Goal: Transaction & Acquisition: Purchase product/service

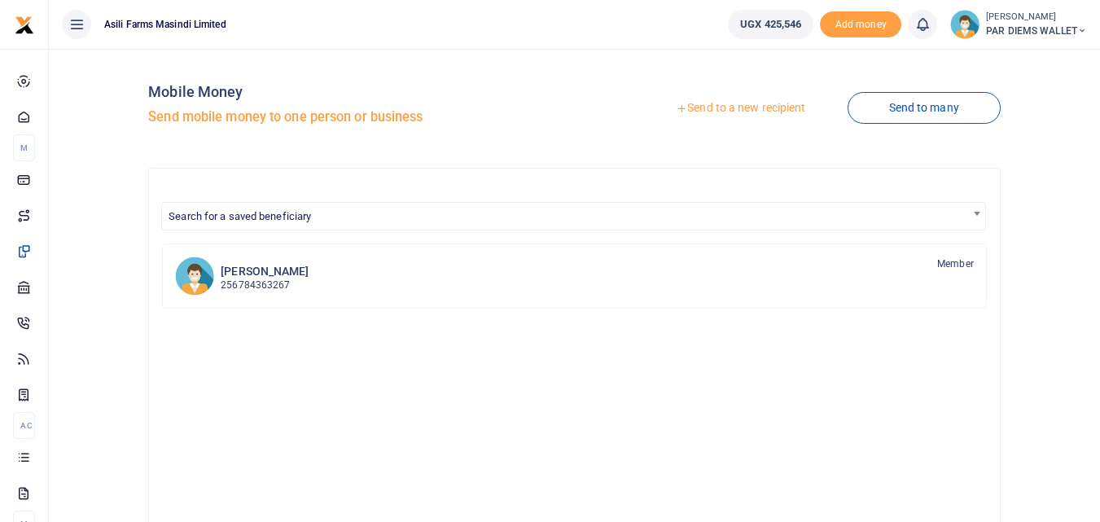
click at [760, 112] on link "Send to a new recipient" at bounding box center [740, 108] width 212 height 29
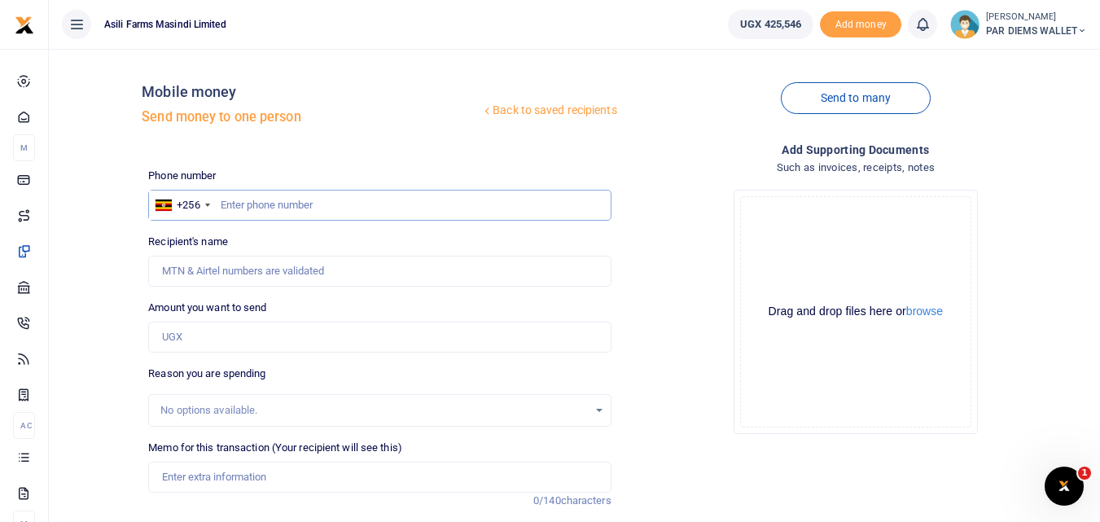
click at [277, 211] on input "text" at bounding box center [379, 205] width 462 height 31
click at [194, 332] on input "Amount you want to send" at bounding box center [379, 337] width 462 height 31
paste input "0775308984"
type input "0775308984"
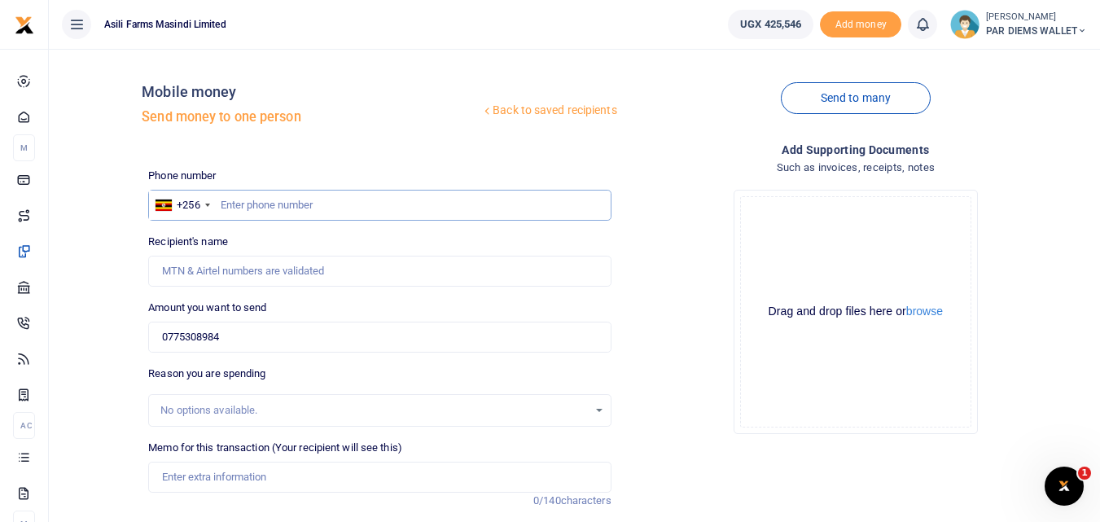
click at [252, 212] on input "text" at bounding box center [379, 205] width 462 height 31
type input "775308984"
type input "[PERSON_NAME] Businge"
type input "775308984"
click at [264, 339] on input "0775308984" at bounding box center [379, 337] width 462 height 31
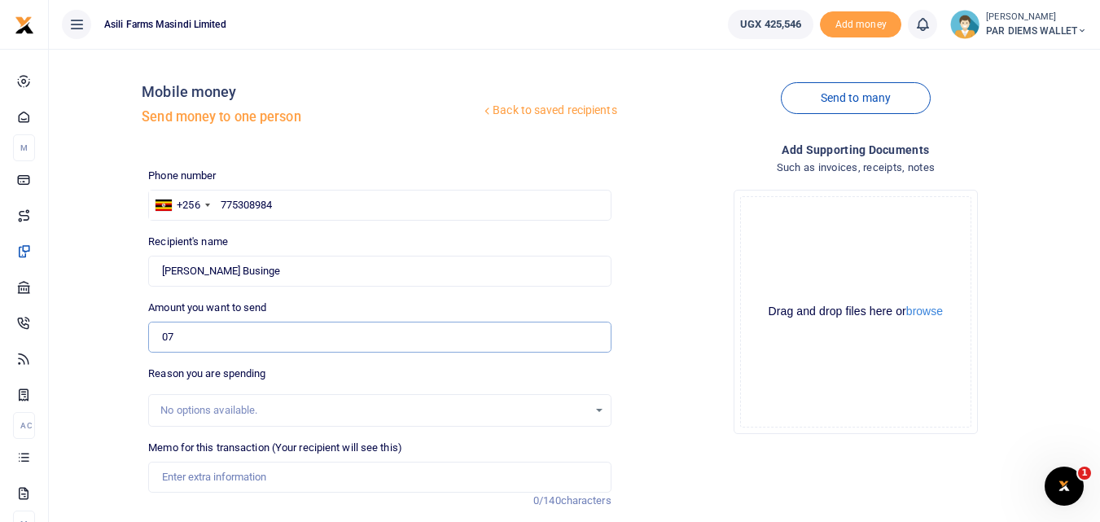
type input "0"
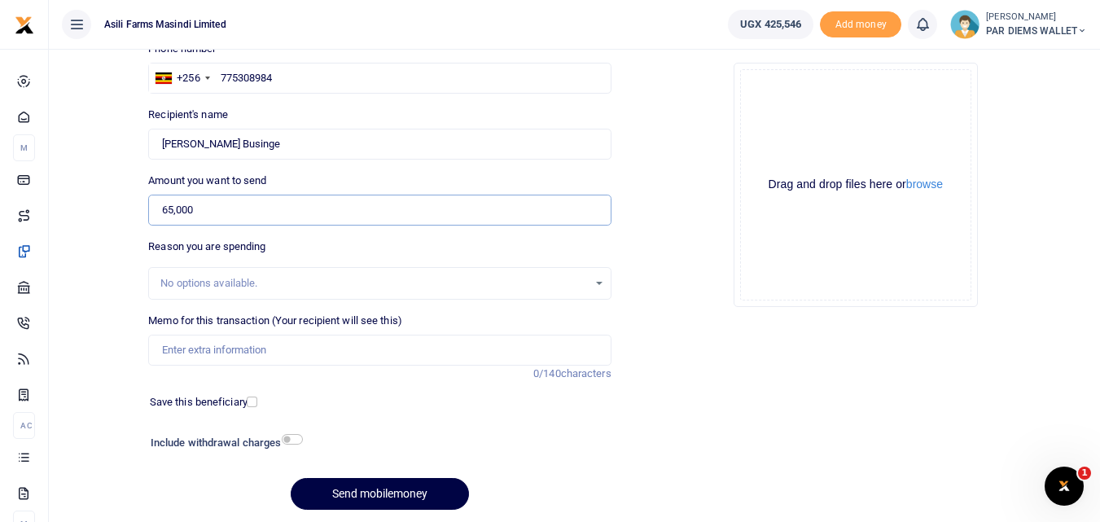
scroll to position [129, 0]
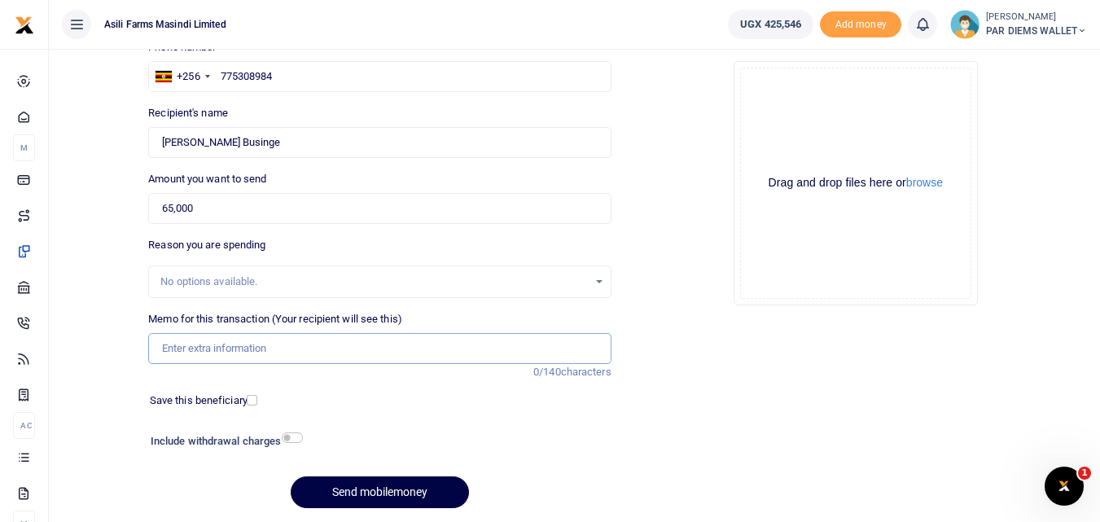
click at [168, 358] on input "Memo for this transaction (Your recipient will see this)" at bounding box center [379, 348] width 462 height 31
click at [250, 201] on input "65,000" at bounding box center [379, 208] width 462 height 31
type input "6"
type input "45,000"
click at [196, 350] on input "Memo for this transaction (Your recipient will see this)" at bounding box center [379, 348] width 462 height 31
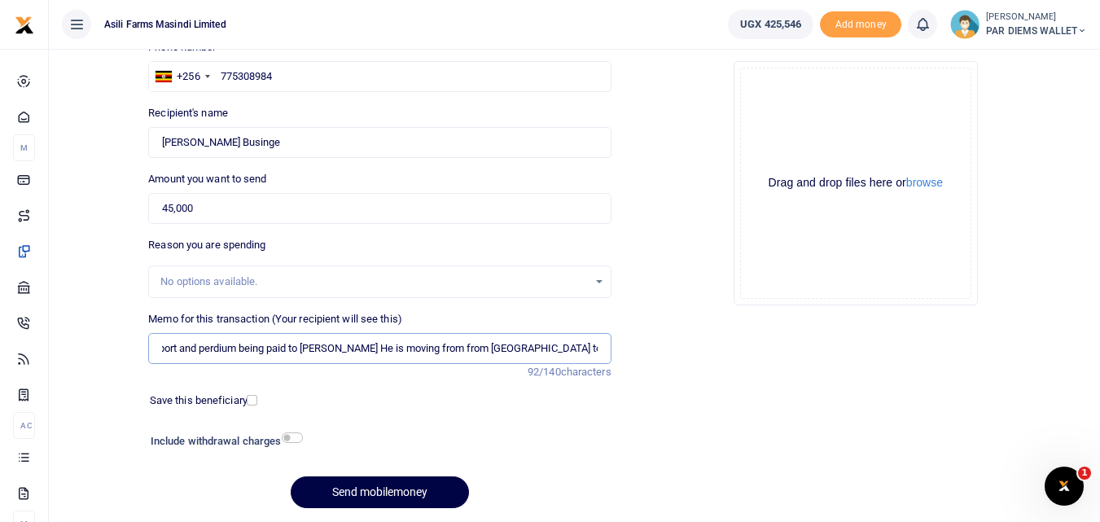
scroll to position [0, 33]
type input "Transport and perdium being paid to [PERSON_NAME] He is moving from from [GEOGR…"
click at [855, 107] on div "Drag and drop files here or browse Powered by Uppy" at bounding box center [855, 183] width 231 height 231
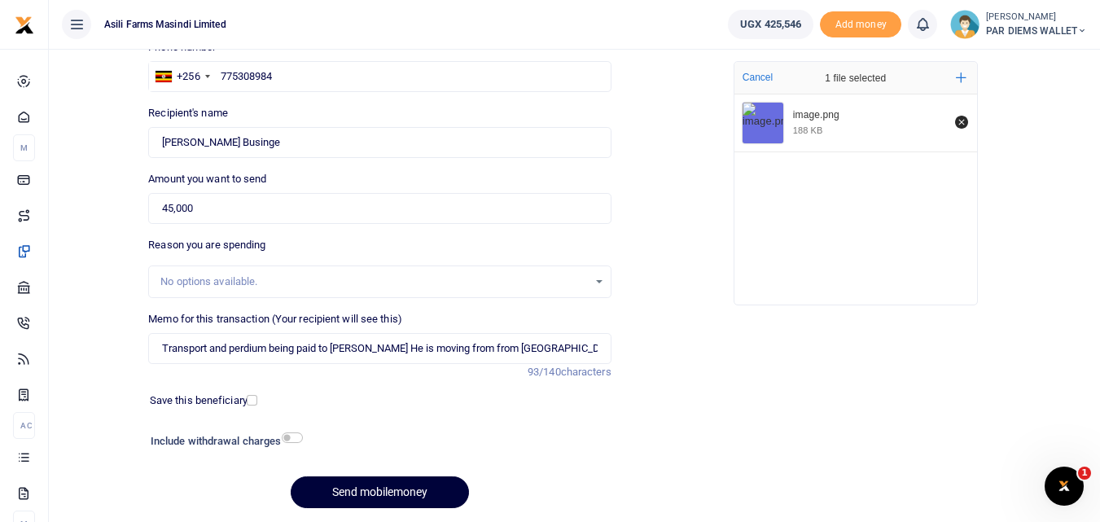
click at [370, 502] on button "Send mobilemoney" at bounding box center [380, 492] width 178 height 32
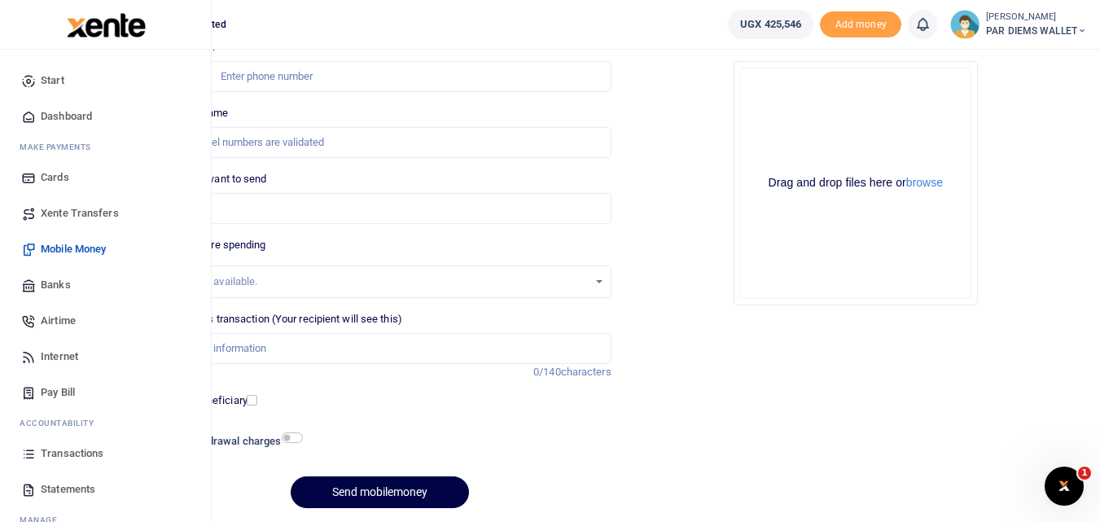
click at [31, 449] on icon at bounding box center [28, 453] width 15 height 15
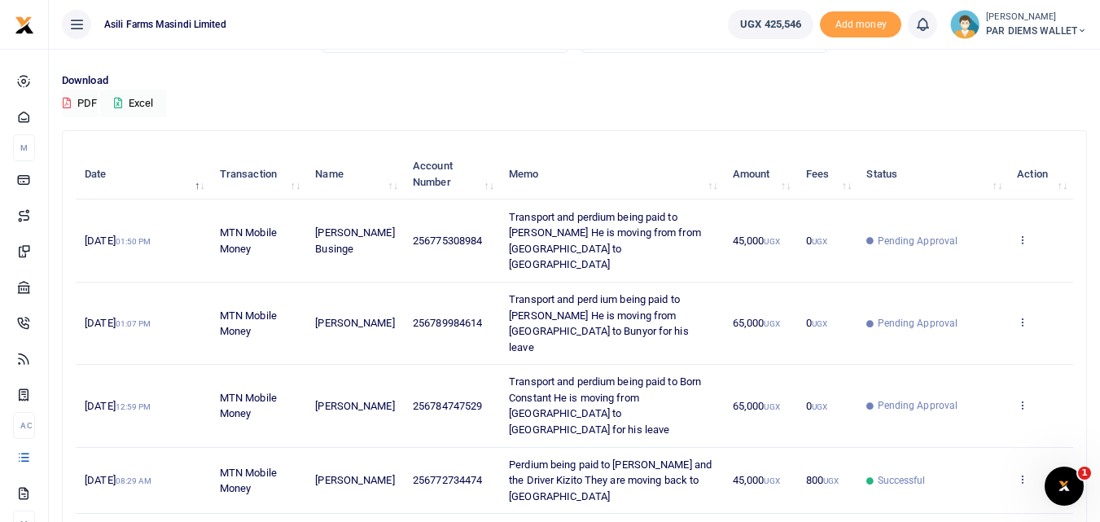
scroll to position [113, 0]
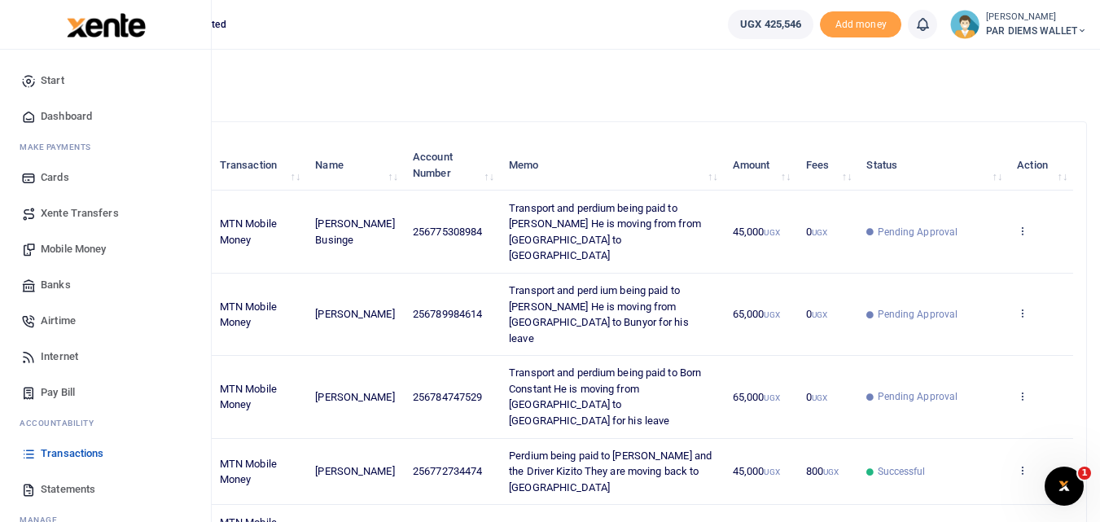
click at [70, 249] on span "Mobile Money" at bounding box center [73, 249] width 65 height 16
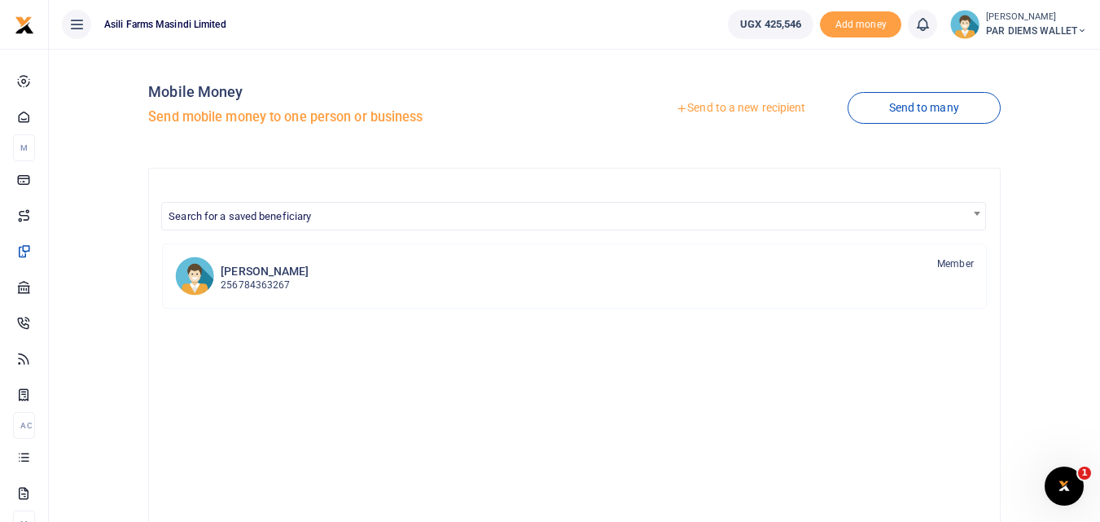
click at [769, 103] on link "Send to a new recipient" at bounding box center [740, 108] width 212 height 29
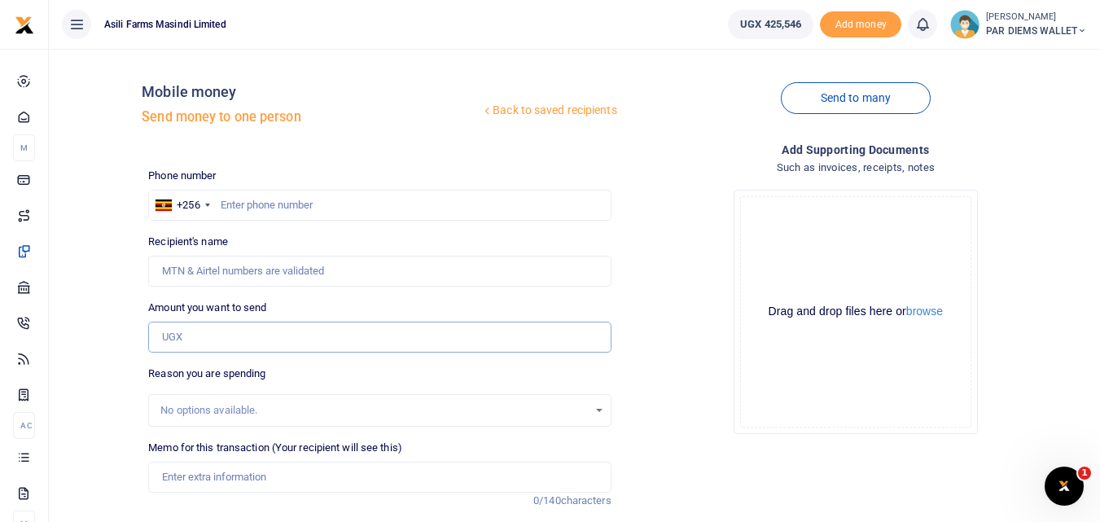
click at [199, 339] on input "Amount you want to send" at bounding box center [379, 337] width 462 height 31
paste input "0771603272"
type input "0771603272"
click at [240, 201] on input "text" at bounding box center [379, 205] width 462 height 31
type input "771603272"
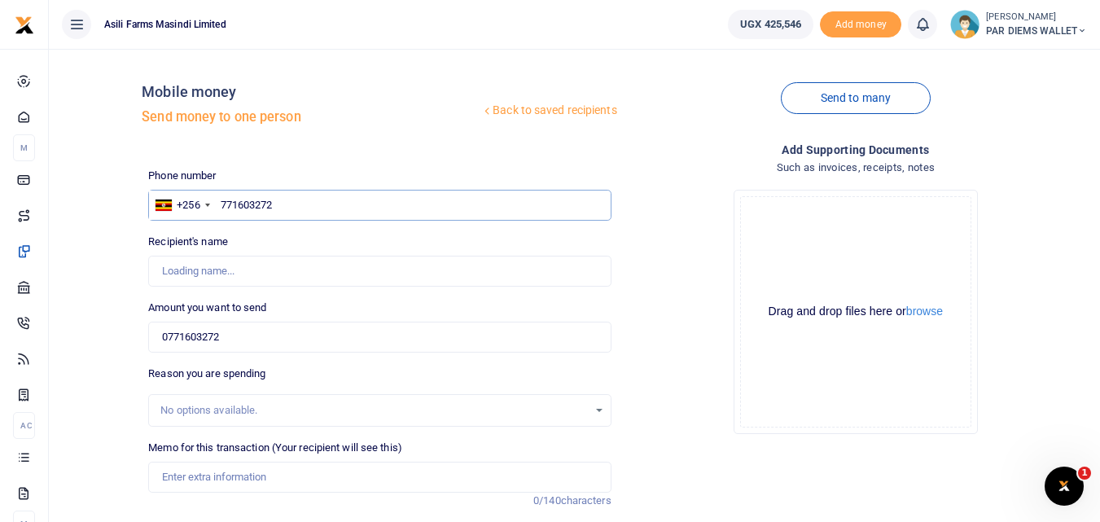
type input "[PERSON_NAME]"
type input "771603272"
click at [249, 324] on input "0771603272" at bounding box center [379, 337] width 462 height 31
type input "0"
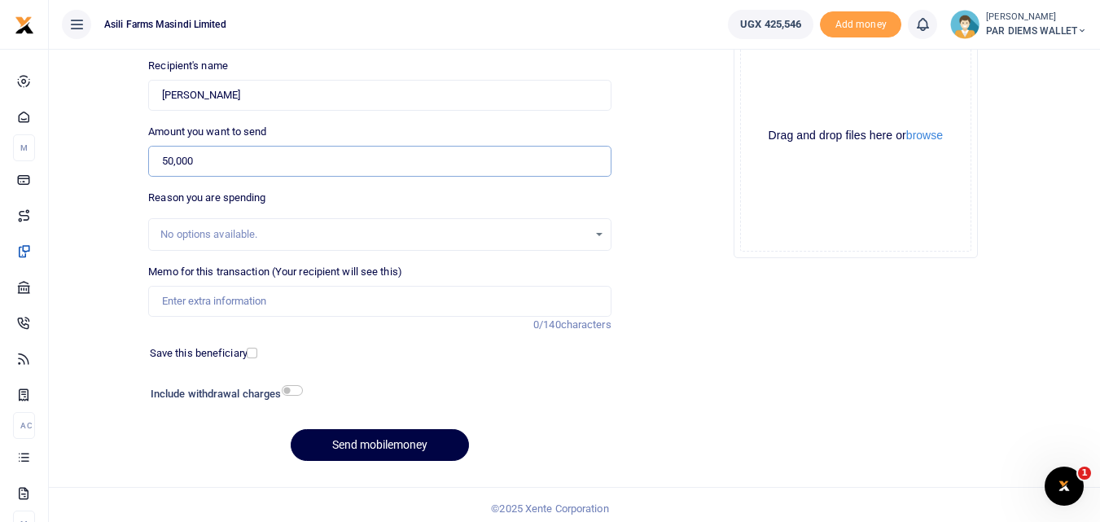
scroll to position [183, 0]
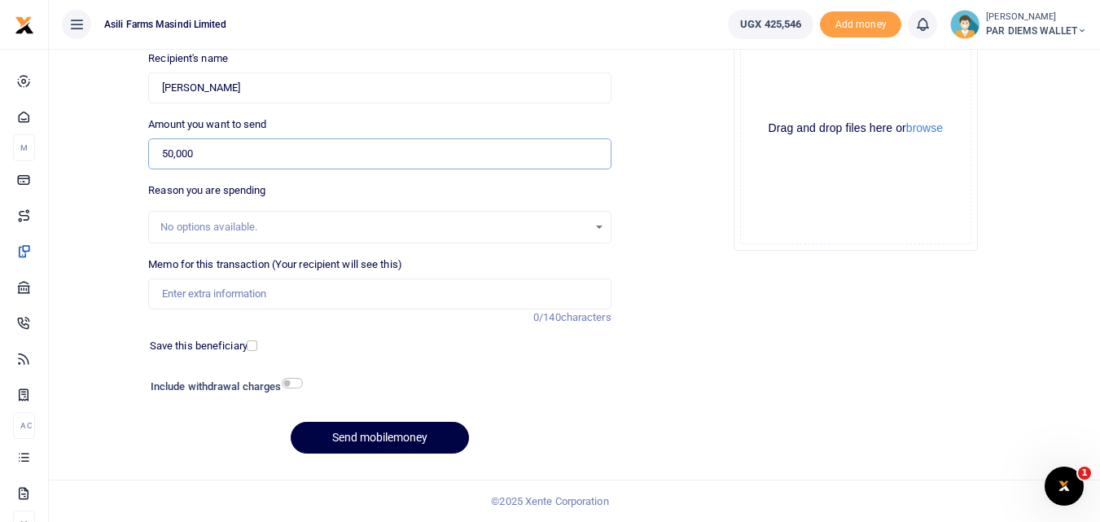
type input "50,000"
click at [271, 282] on input "Memo for this transaction (Your recipient will see this)" at bounding box center [379, 293] width 462 height 31
type input "T"
click at [777, 85] on div "Drag and drop files here or browse Powered by Uppy" at bounding box center [855, 128] width 231 height 231
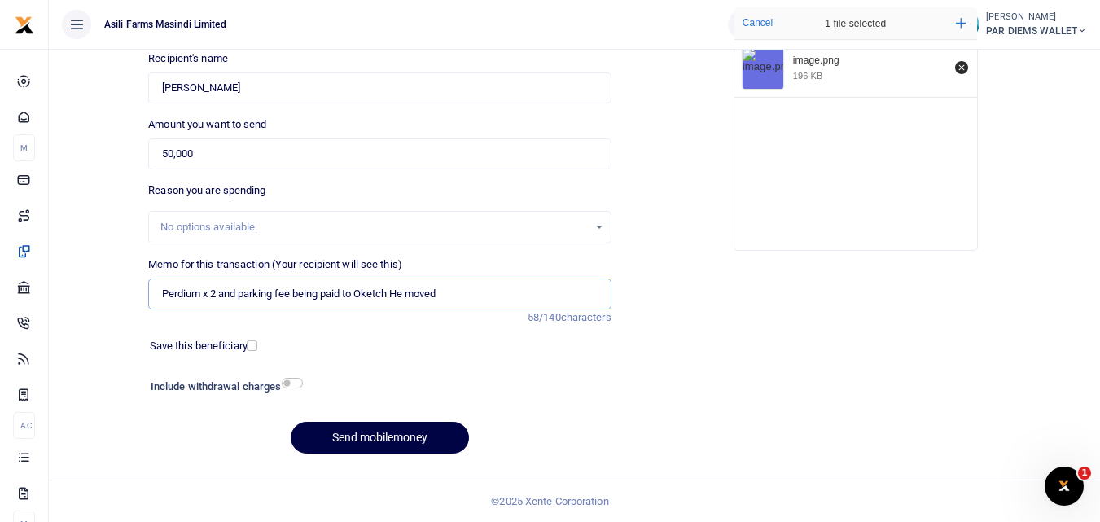
click at [454, 291] on input "Perdium x 2 and parking fee being paid to Oketch He moved" at bounding box center [379, 293] width 462 height 31
type input "Perdium x 2 and parking fee being paid to Oketch He moved Header from Kilak to …"
click at [348, 436] on button "Send mobilemoney" at bounding box center [380, 438] width 178 height 32
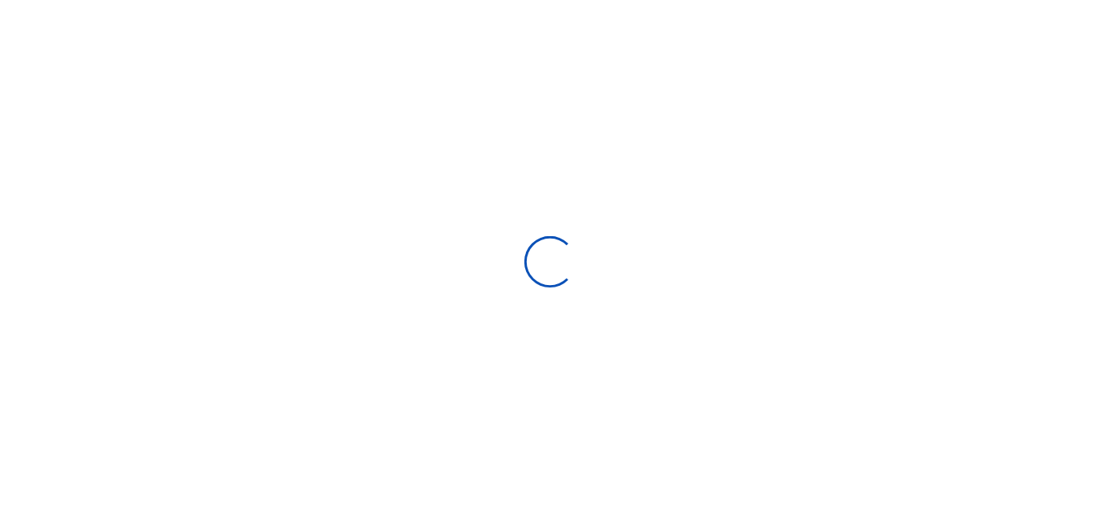
scroll to position [183, 0]
select select
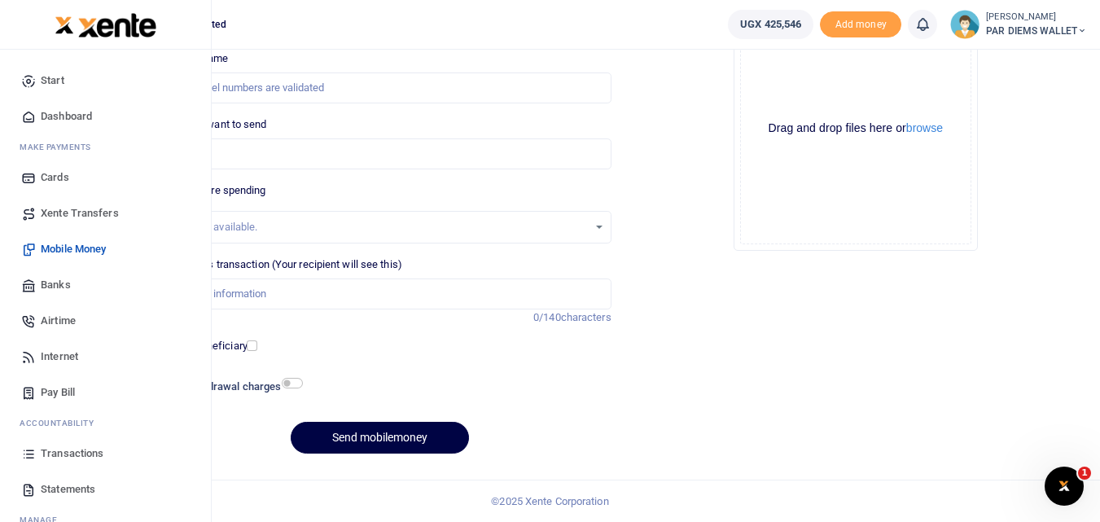
scroll to position [0, 0]
click at [24, 462] on link "Transactions" at bounding box center [105, 454] width 185 height 36
